Goal: Navigation & Orientation: Find specific page/section

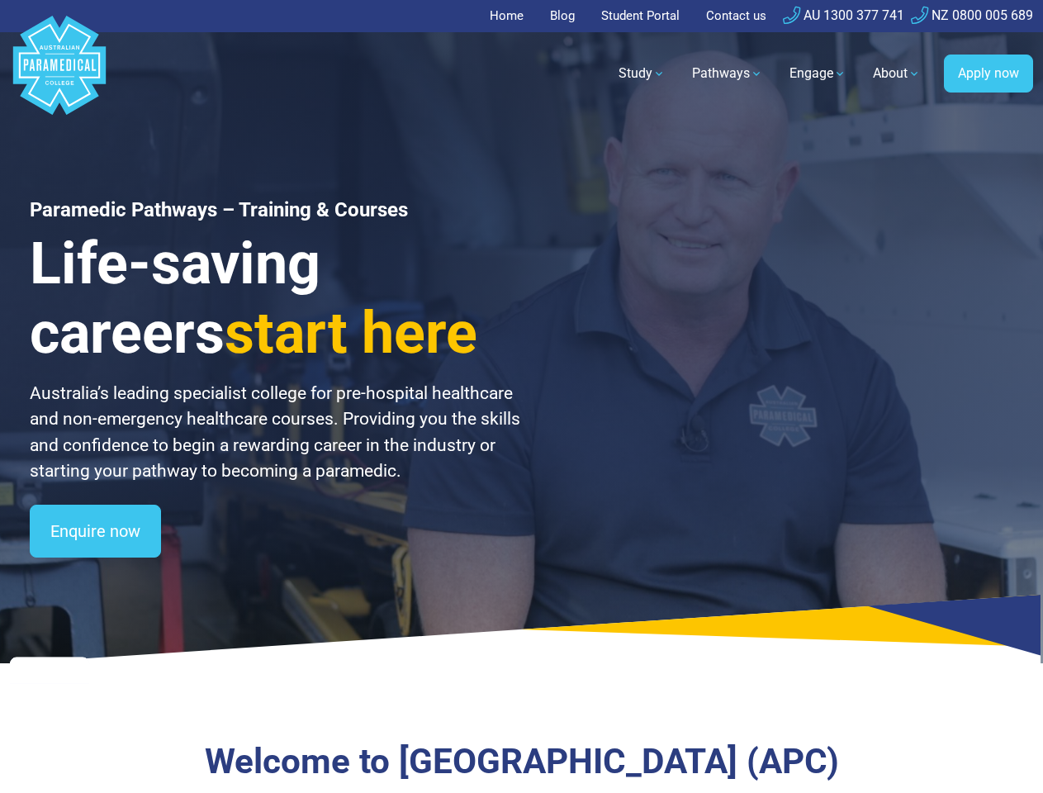
click at [727, 73] on link "Pathways" at bounding box center [727, 73] width 91 height 46
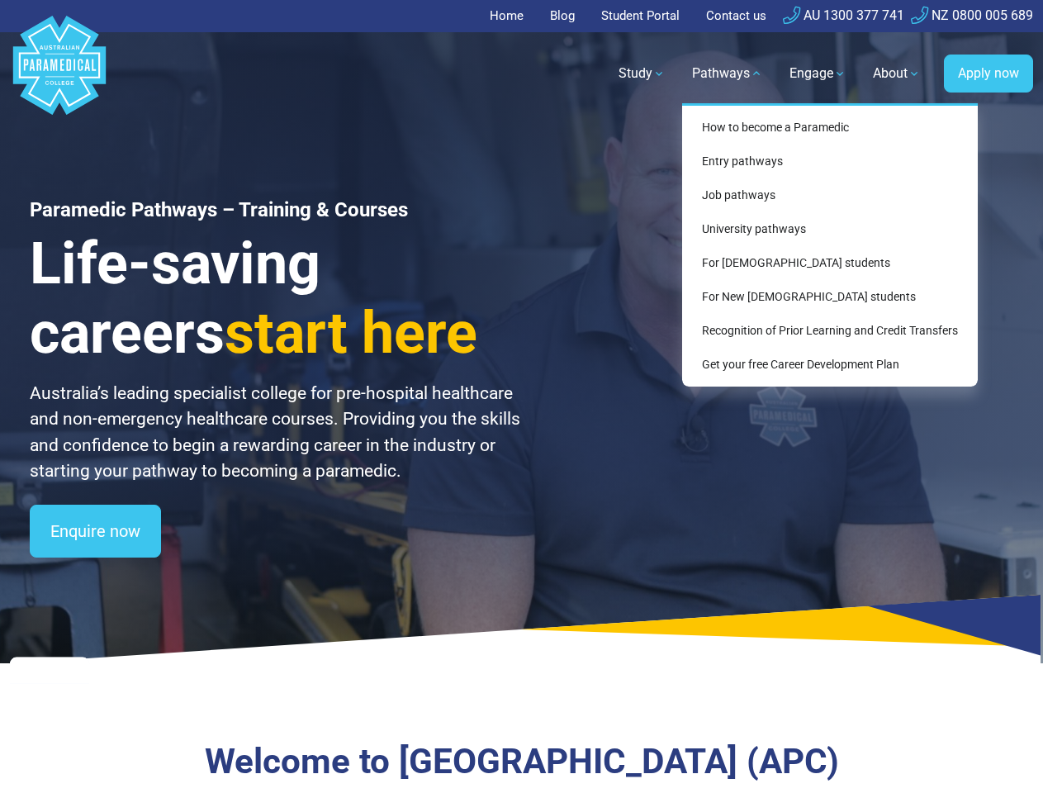
click at [817, 73] on link "Engage" at bounding box center [817, 73] width 77 height 46
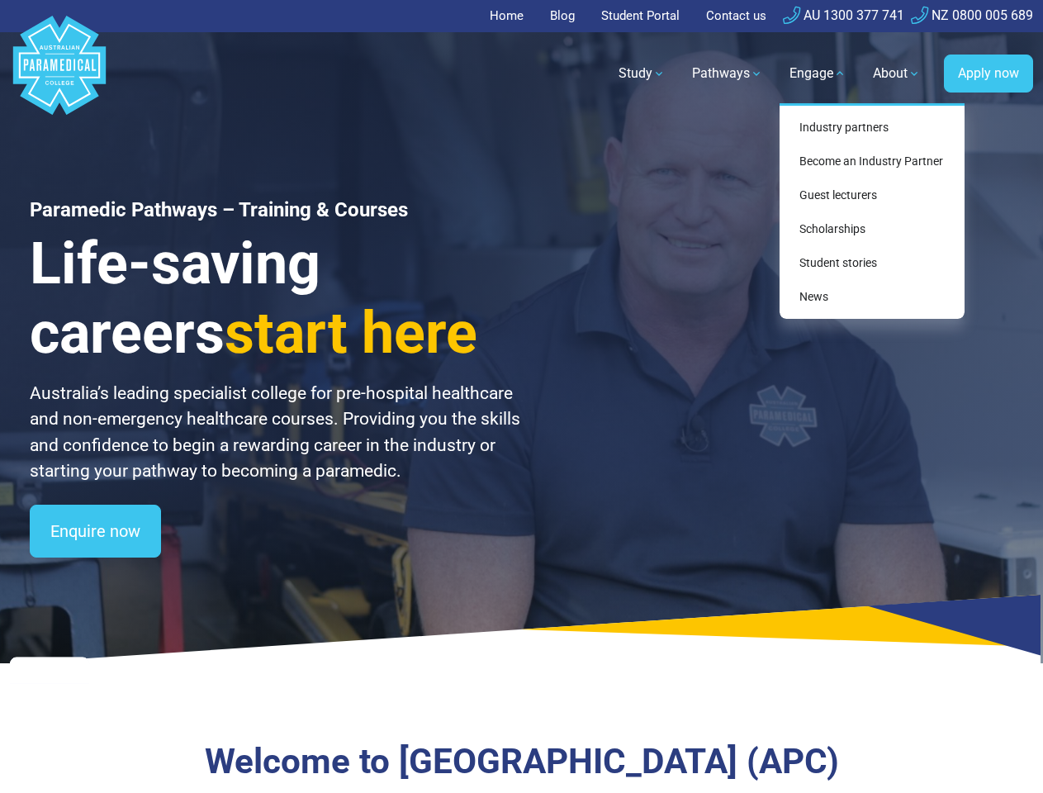
click at [897, 73] on link "About" at bounding box center [897, 73] width 68 height 46
